Goal: Use online tool/utility: Utilize a website feature to perform a specific function

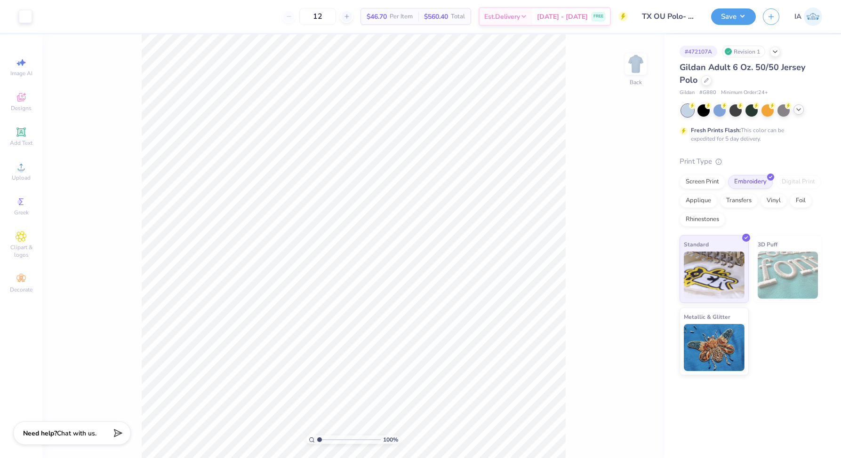
click at [796, 111] on icon at bounding box center [799, 110] width 8 height 8
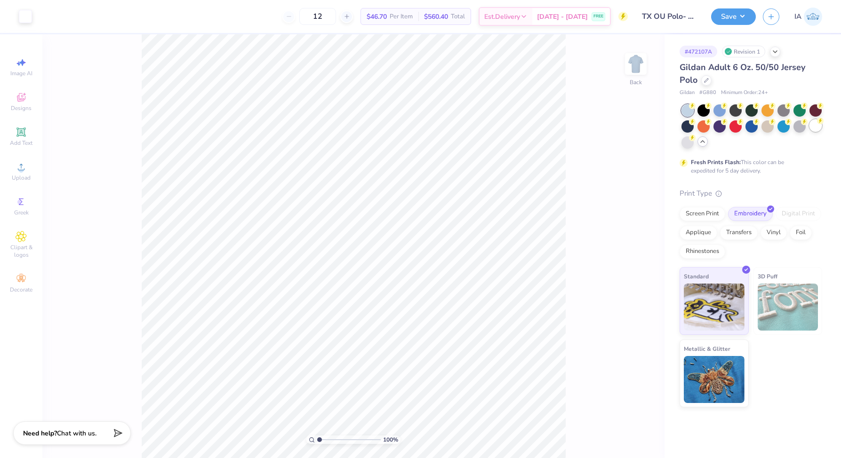
click at [815, 128] on div at bounding box center [815, 125] width 12 height 12
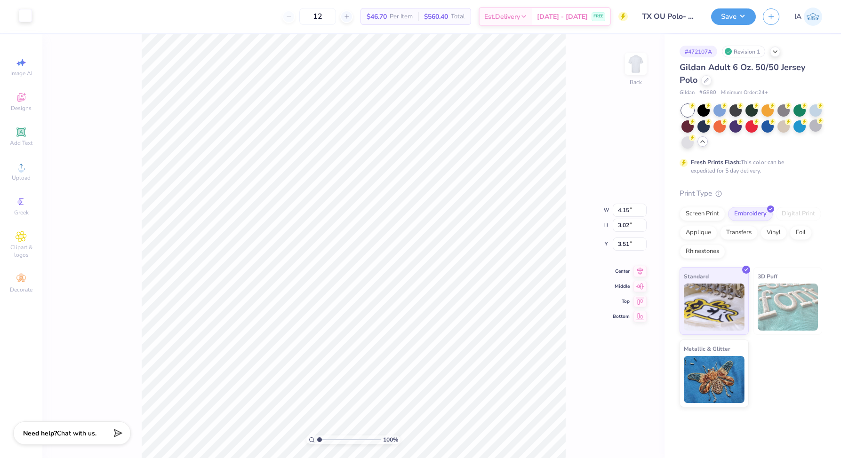
click at [22, 13] on div at bounding box center [25, 15] width 13 height 13
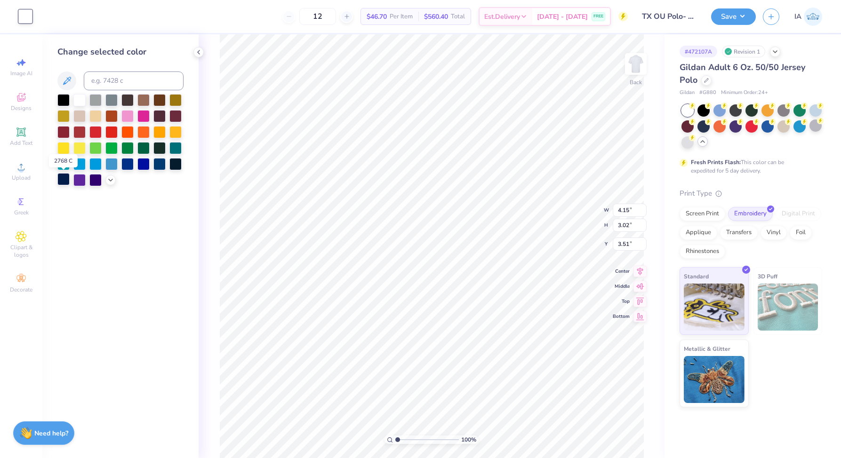
click at [64, 178] on div at bounding box center [63, 179] width 12 height 12
click at [123, 163] on div at bounding box center [127, 163] width 12 height 12
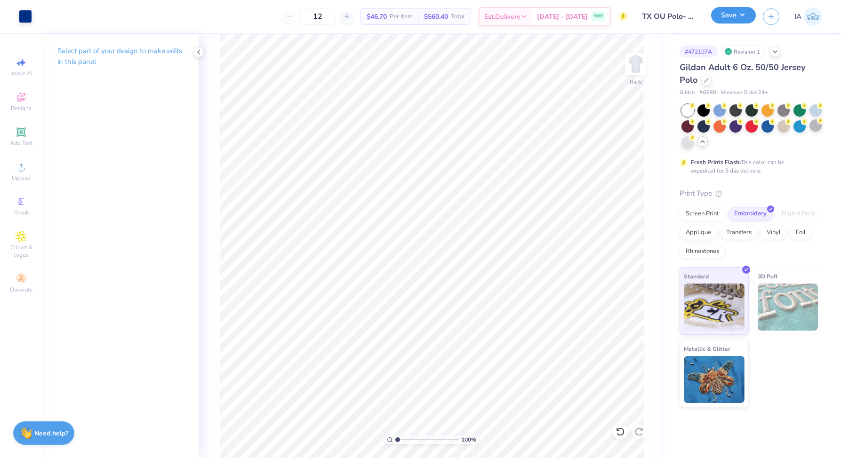
click at [735, 21] on button "Save" at bounding box center [733, 15] width 45 height 16
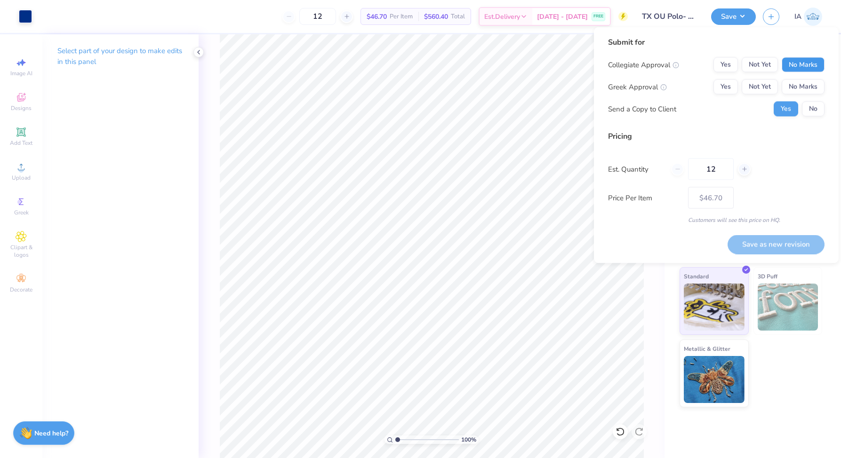
click at [805, 61] on button "No Marks" at bounding box center [802, 64] width 43 height 15
click at [723, 64] on button "Yes" at bounding box center [725, 64] width 24 height 15
click at [727, 88] on button "Yes" at bounding box center [725, 86] width 24 height 15
click at [782, 251] on button "Save as new revision" at bounding box center [775, 244] width 97 height 19
type input "$46.70"
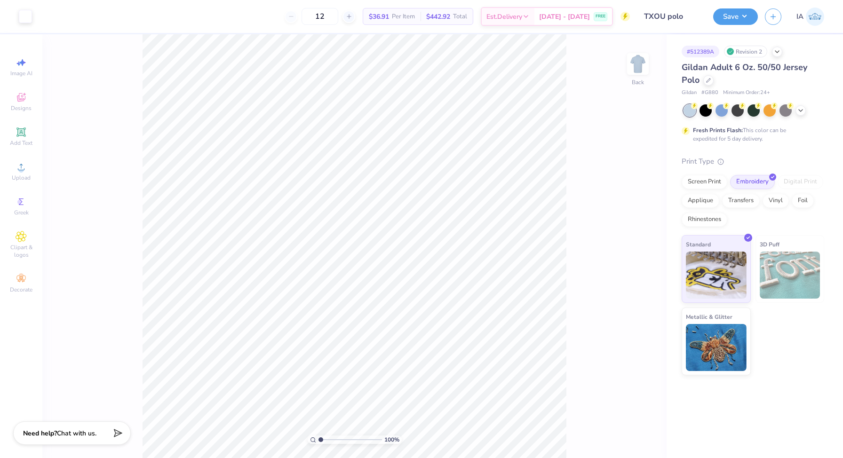
click at [795, 110] on div at bounding box center [754, 110] width 141 height 12
click at [795, 110] on div at bounding box center [800, 109] width 10 height 10
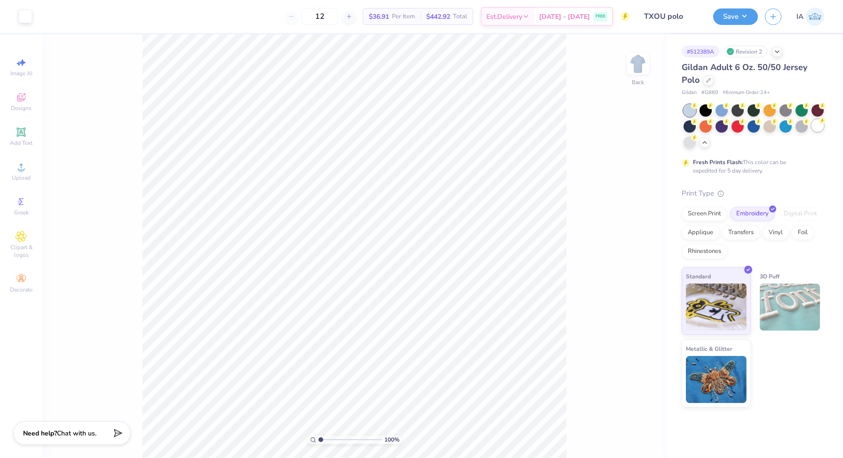
click at [818, 128] on div at bounding box center [817, 125] width 12 height 12
click at [32, 21] on div at bounding box center [25, 15] width 13 height 13
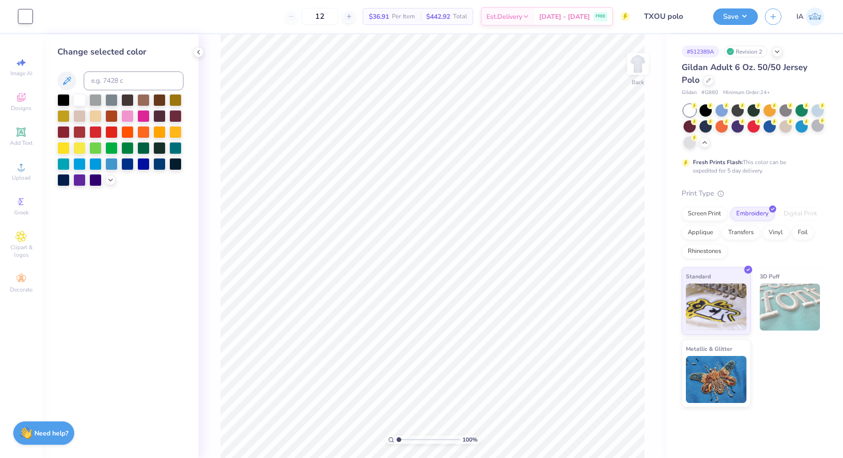
click at [106, 184] on div at bounding box center [120, 140] width 126 height 92
click at [111, 183] on icon at bounding box center [111, 179] width 8 height 8
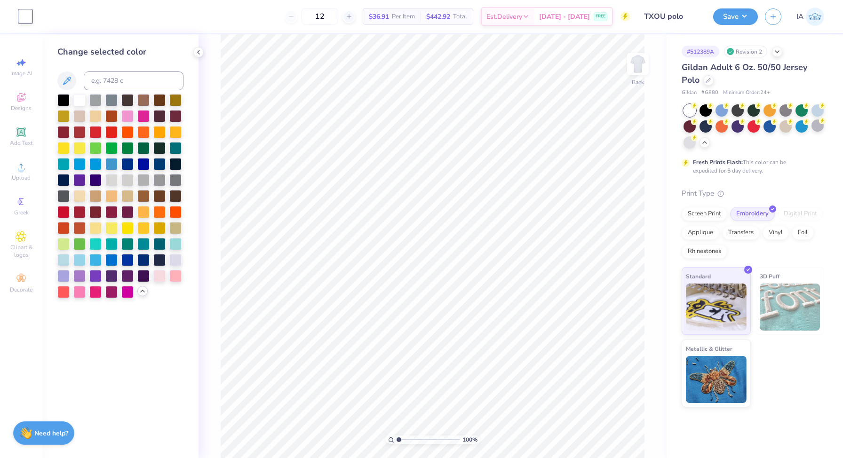
click at [119, 161] on div at bounding box center [120, 196] width 126 height 204
click at [127, 163] on div at bounding box center [127, 163] width 12 height 12
click at [744, 15] on button "Save" at bounding box center [735, 15] width 45 height 16
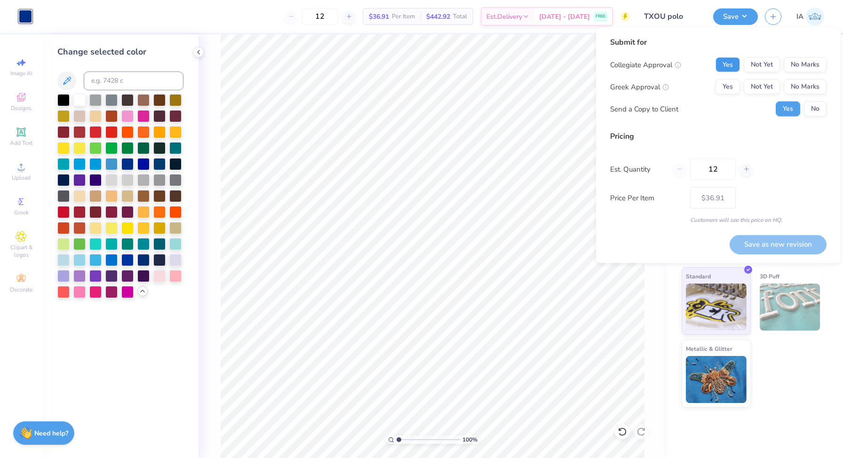
click at [728, 63] on button "Yes" at bounding box center [727, 64] width 24 height 15
click at [727, 102] on div "Send a Copy to Client Yes No" at bounding box center [718, 109] width 216 height 15
click at [723, 88] on button "Yes" at bounding box center [727, 86] width 24 height 15
click at [777, 245] on button "Save as new revision" at bounding box center [778, 244] width 97 height 19
type input "$46.70"
